Goal: Go to known website: Access a specific website the user already knows

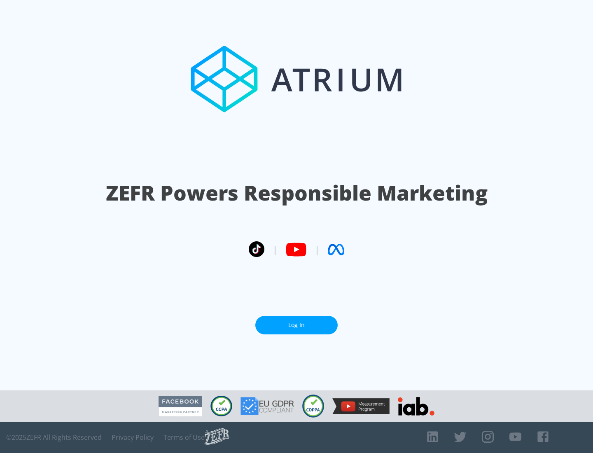
click at [297, 325] on link "Log In" at bounding box center [297, 325] width 82 height 19
